Goal: Information Seeking & Learning: Learn about a topic

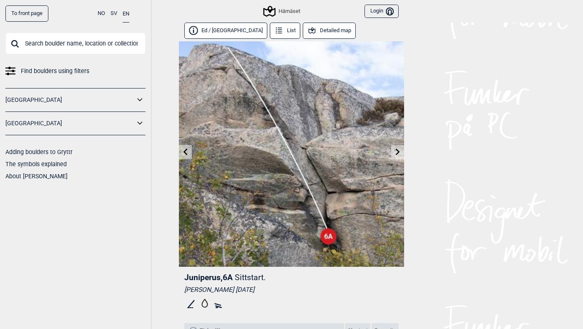
click at [35, 19] on link "To front page" at bounding box center [26, 13] width 43 height 16
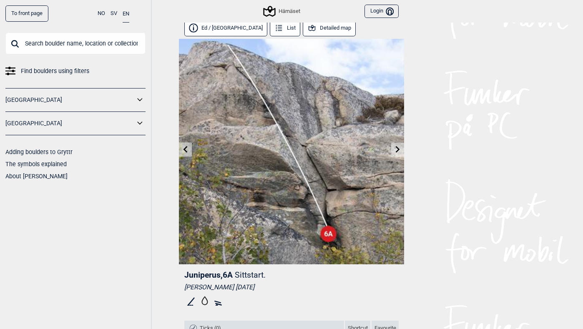
click at [17, 12] on link "To front page" at bounding box center [26, 13] width 43 height 16
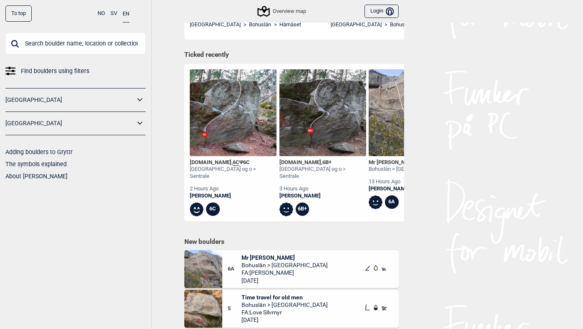
scroll to position [270, 0]
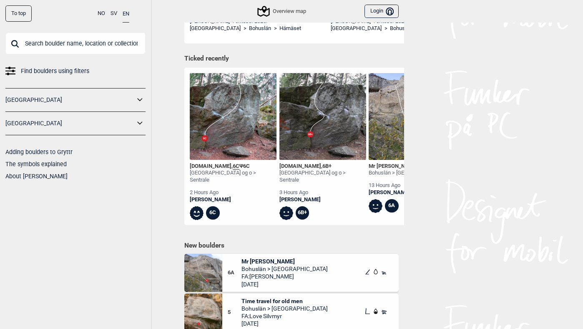
click at [138, 122] on icon at bounding box center [139, 122] width 5 height 3
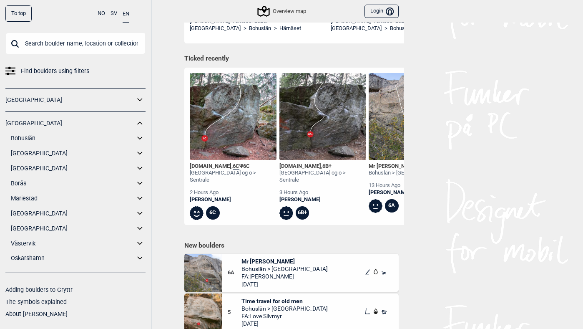
click at [141, 228] on icon at bounding box center [139, 227] width 5 height 3
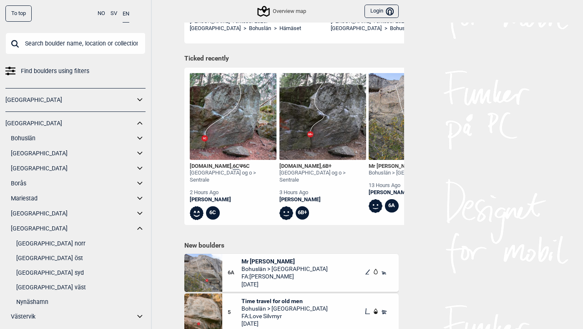
click at [52, 242] on link "[GEOGRAPHIC_DATA] norr" at bounding box center [80, 243] width 129 height 12
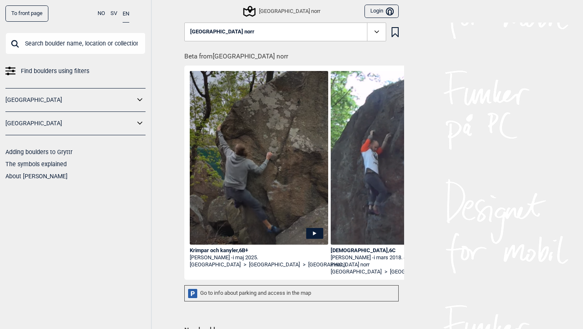
click at [276, 10] on div "[GEOGRAPHIC_DATA] norr" at bounding box center [281, 11] width 75 height 10
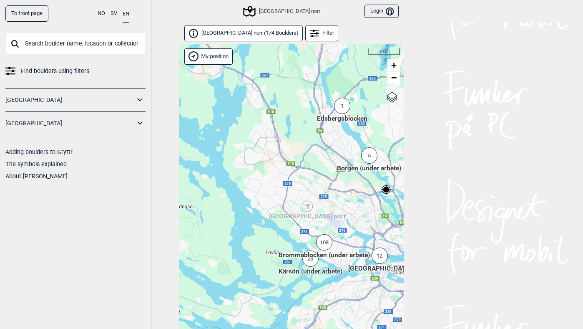
click at [325, 244] on div "108" at bounding box center [324, 242] width 16 height 16
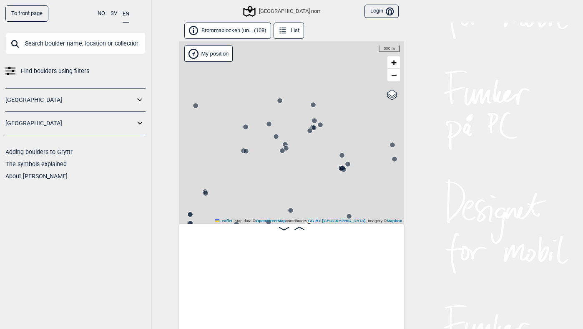
scroll to position [0, 65]
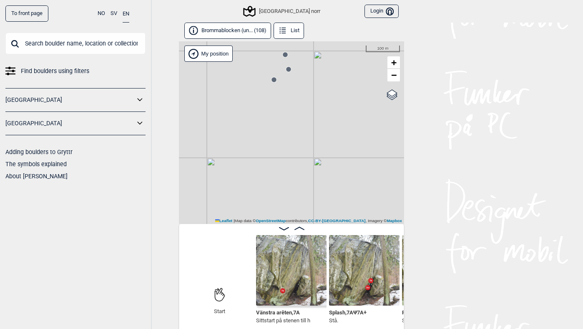
click at [273, 79] on circle at bounding box center [273, 79] width 5 height 5
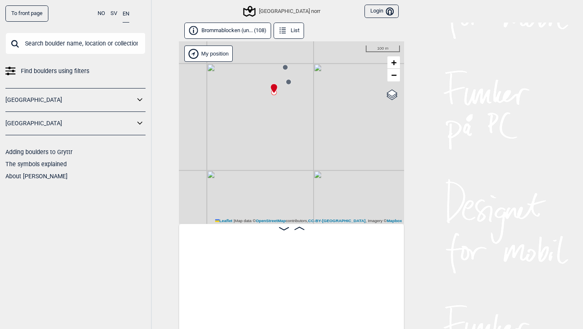
scroll to position [0, 2192]
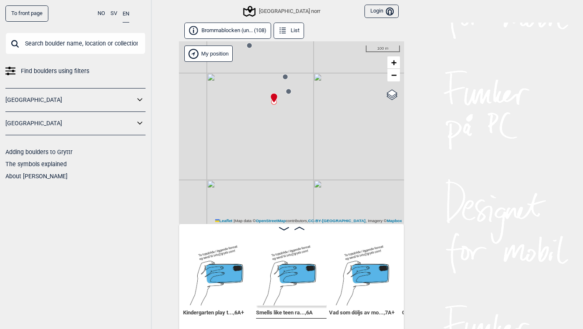
click at [289, 91] on circle at bounding box center [288, 91] width 5 height 5
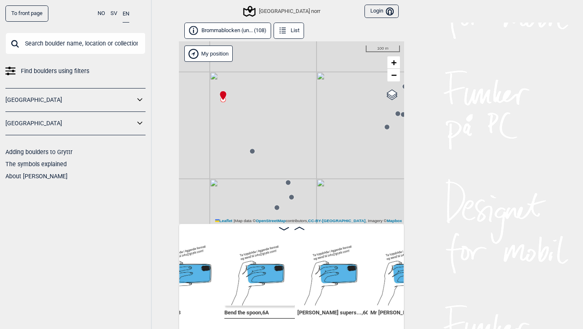
scroll to position [0, 1783]
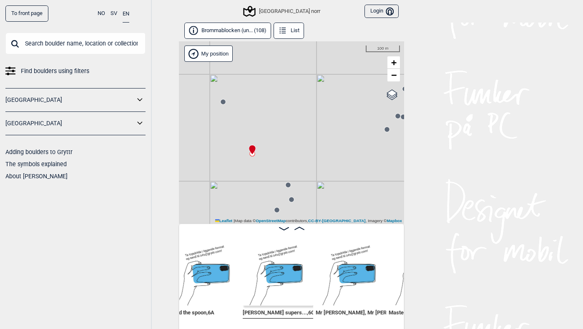
scroll to position [0, 1855]
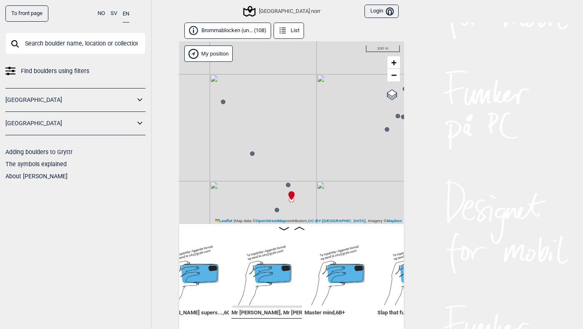
scroll to position [4, 0]
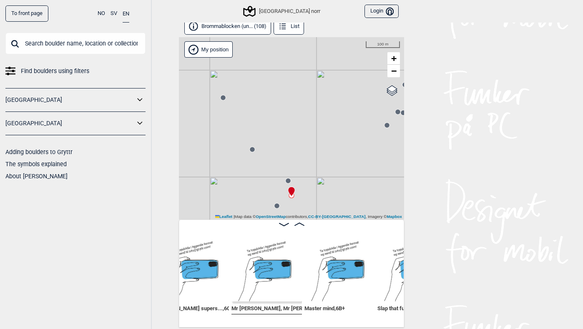
click at [258, 308] on span "Mr [PERSON_NAME], Mr [PERSON_NAME] a... , 6B+" at bounding box center [291, 307] width 120 height 8
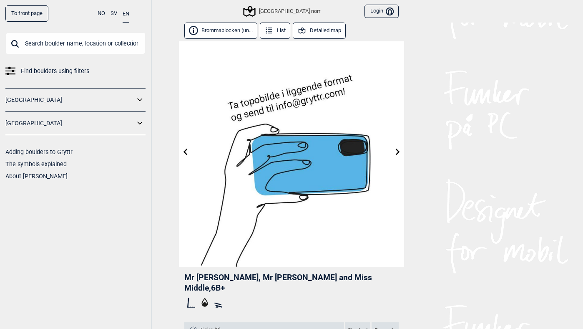
click at [186, 276] on span "Mr [PERSON_NAME], Mr [PERSON_NAME] and Miss Middle , 6B+" at bounding box center [278, 282] width 188 height 20
drag, startPoint x: 186, startPoint y: 276, endPoint x: 201, endPoint y: 273, distance: 14.9
click at [201, 273] on span "Mr [PERSON_NAME], Mr [PERSON_NAME] and Miss Middle , 6B+" at bounding box center [278, 282] width 188 height 20
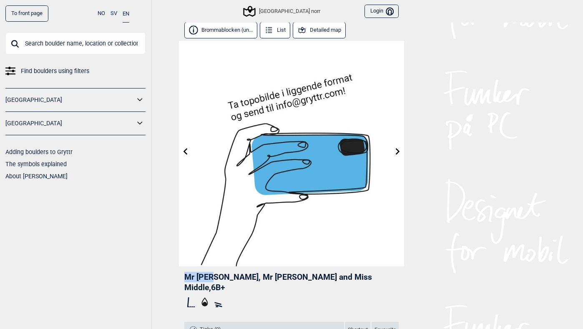
copy span "Mr [PERSON_NAME]"
